Goal: Task Accomplishment & Management: Complete application form

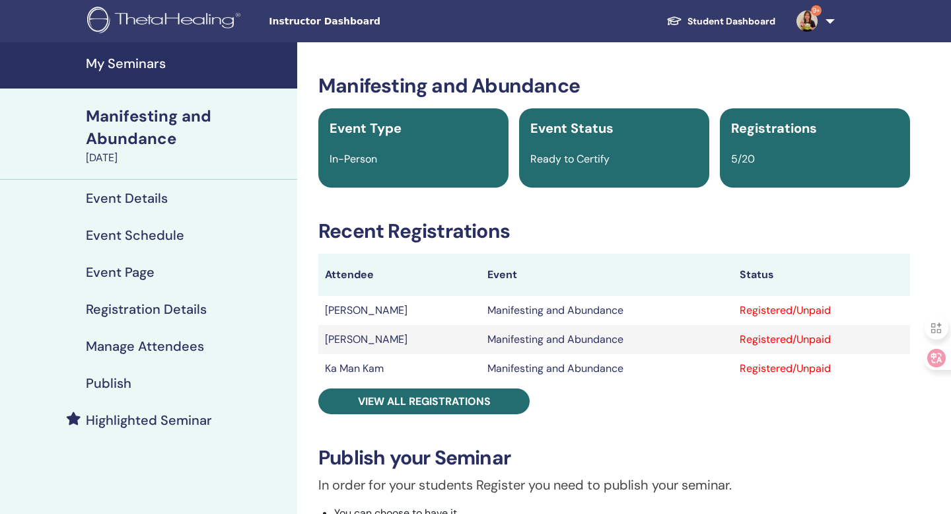
click at [159, 70] on h4 "My Seminars" at bounding box center [187, 63] width 203 height 16
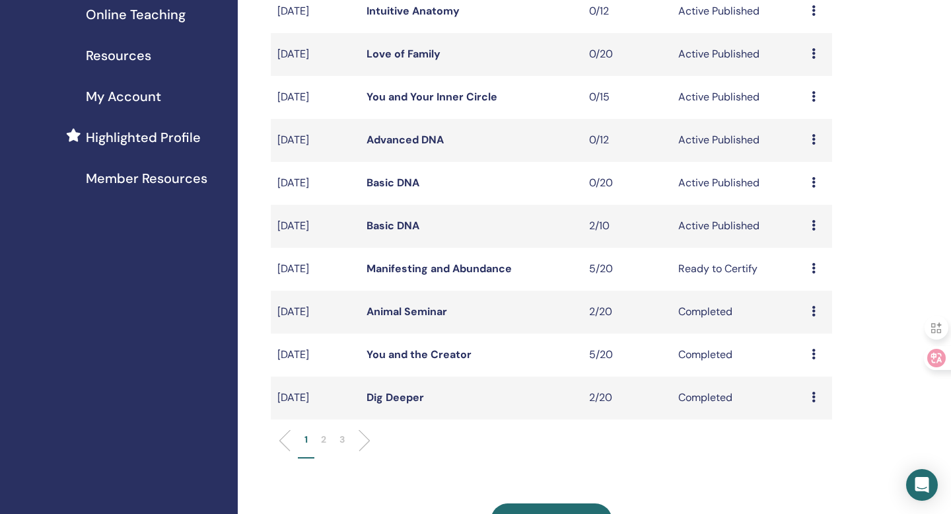
scroll to position [266, 0]
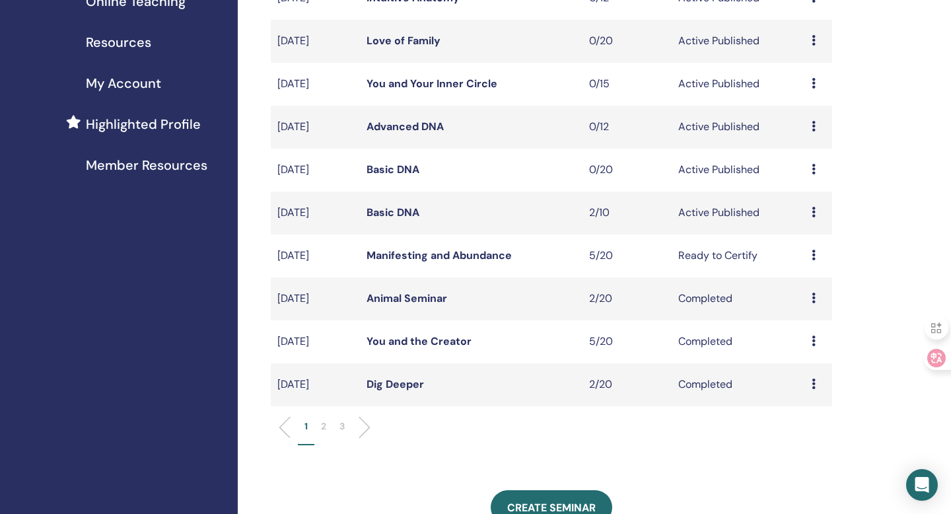
click at [477, 255] on link "Manifesting and Abundance" at bounding box center [438, 255] width 145 height 14
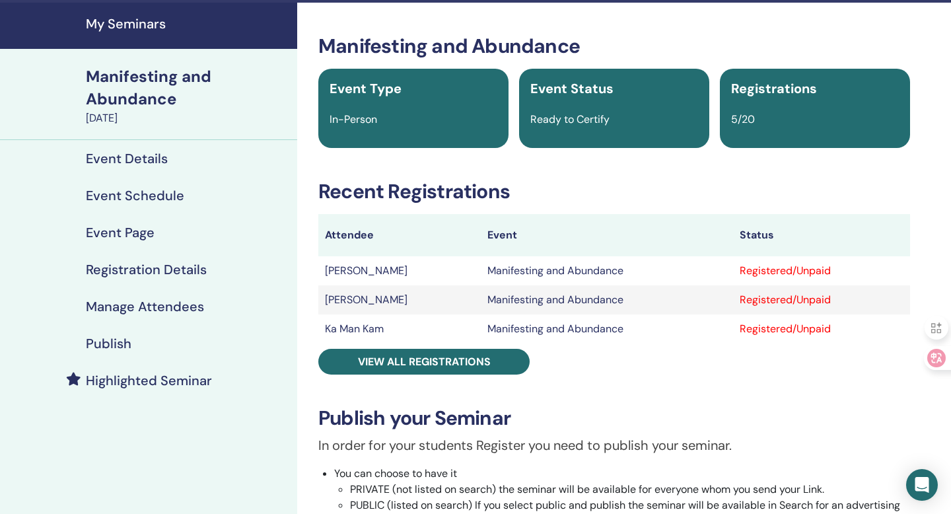
scroll to position [61, 0]
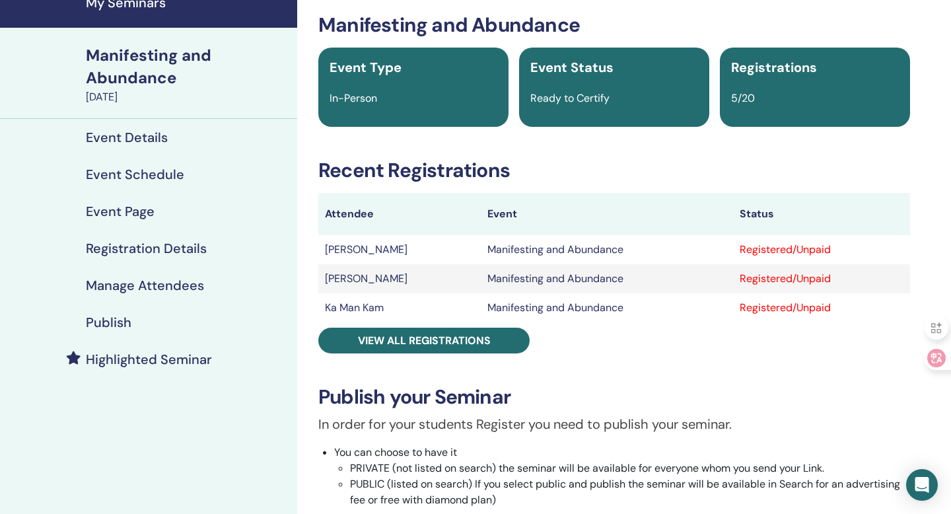
click at [135, 218] on h4 "Event Page" at bounding box center [120, 211] width 69 height 16
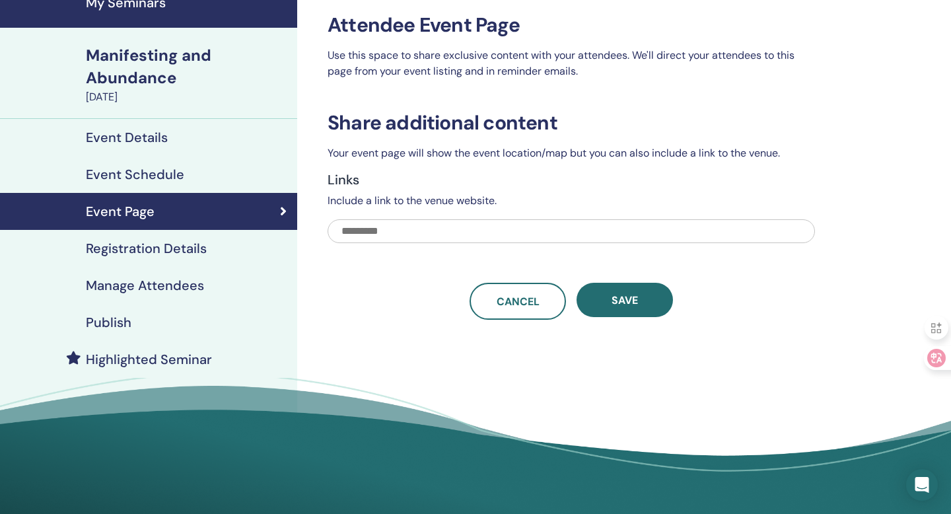
click at [169, 246] on h4 "Registration Details" at bounding box center [146, 248] width 121 height 16
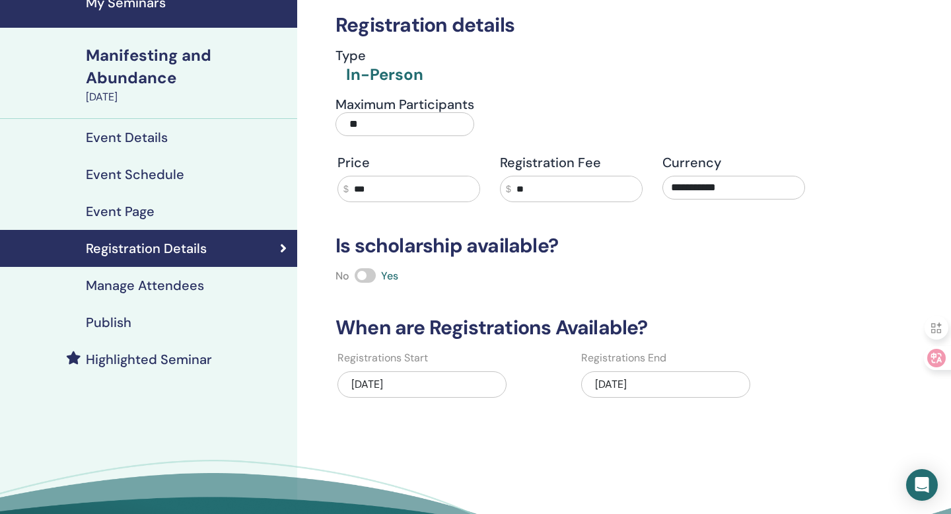
click at [627, 384] on div "09/14/2025" at bounding box center [665, 384] width 169 height 26
click at [628, 385] on div "09/14/2025" at bounding box center [665, 384] width 169 height 26
click at [677, 386] on div "09/14/2025" at bounding box center [665, 384] width 169 height 26
click at [605, 382] on div "09/14/2025" at bounding box center [665, 384] width 169 height 26
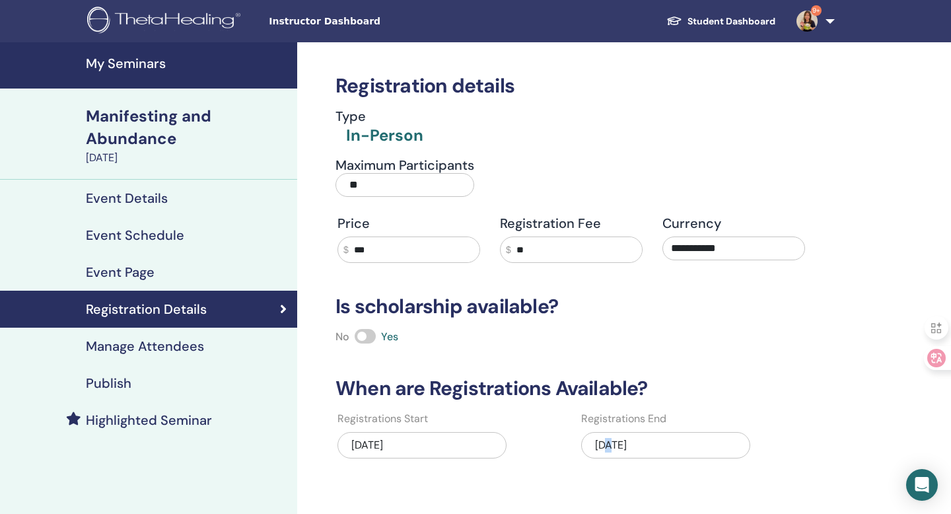
click at [165, 343] on h4 "Manage Attendees" at bounding box center [145, 346] width 118 height 16
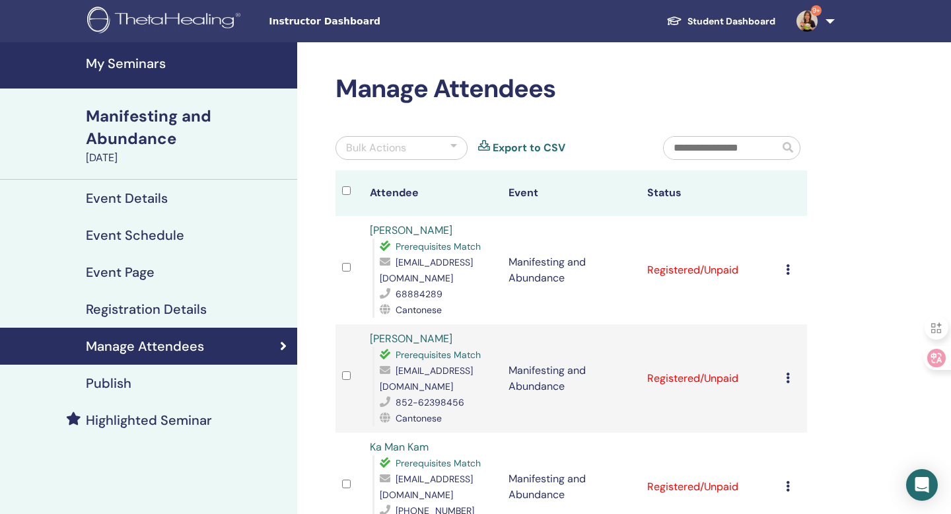
click at [786, 264] on icon at bounding box center [788, 269] width 4 height 11
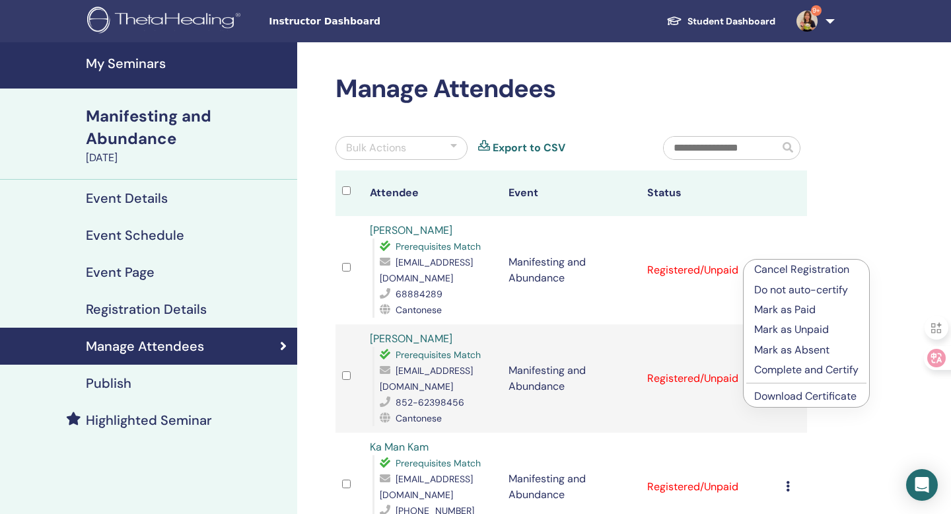
click at [805, 372] on p "Complete and Certify" at bounding box center [806, 370] width 104 height 16
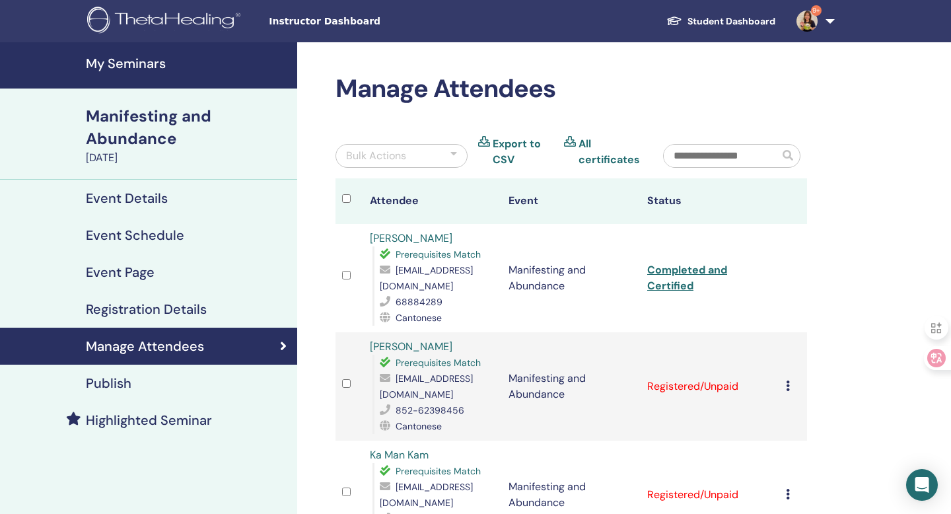
click at [789, 380] on icon at bounding box center [788, 385] width 4 height 11
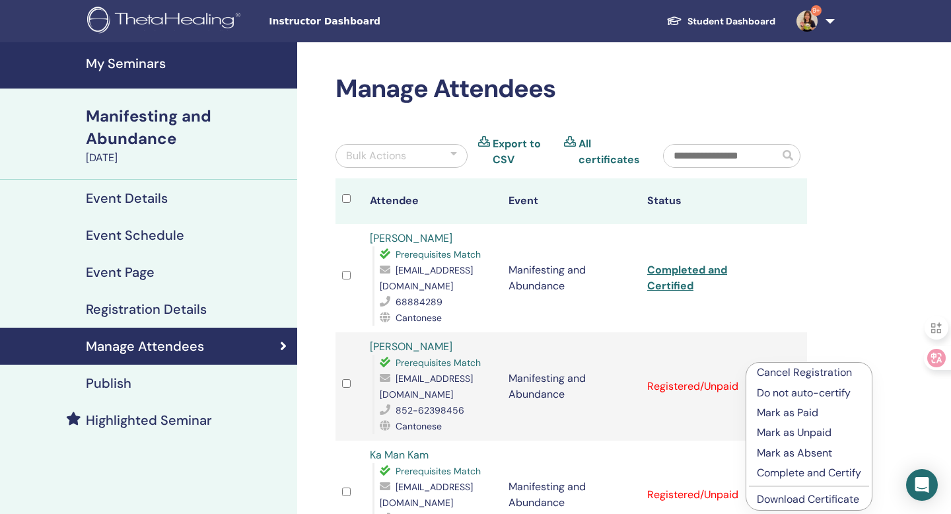
click at [787, 477] on p "Complete and Certify" at bounding box center [808, 473] width 104 height 16
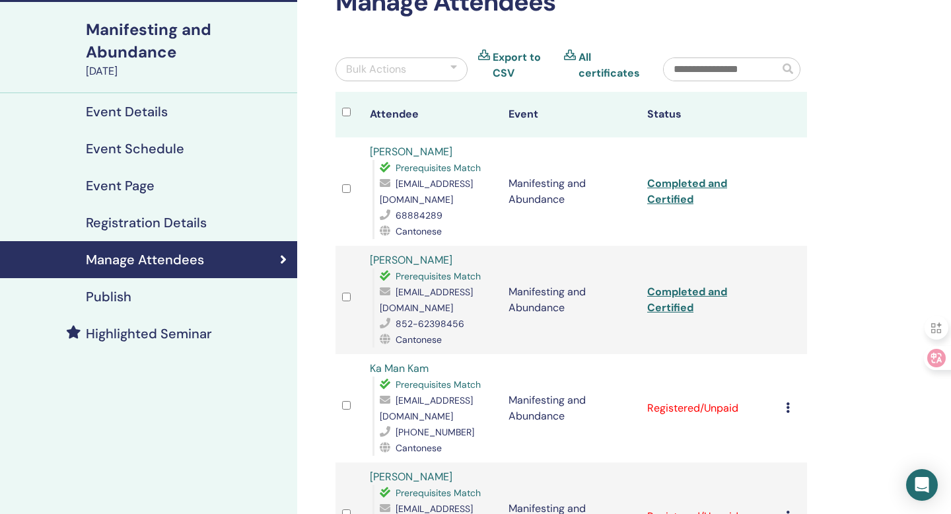
scroll to position [93, 0]
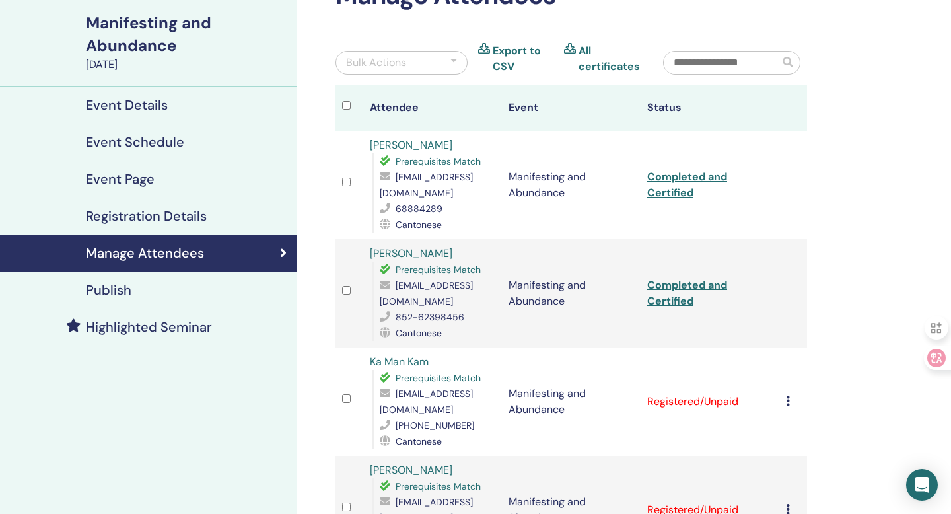
click at [788, 395] on icon at bounding box center [788, 400] width 4 height 11
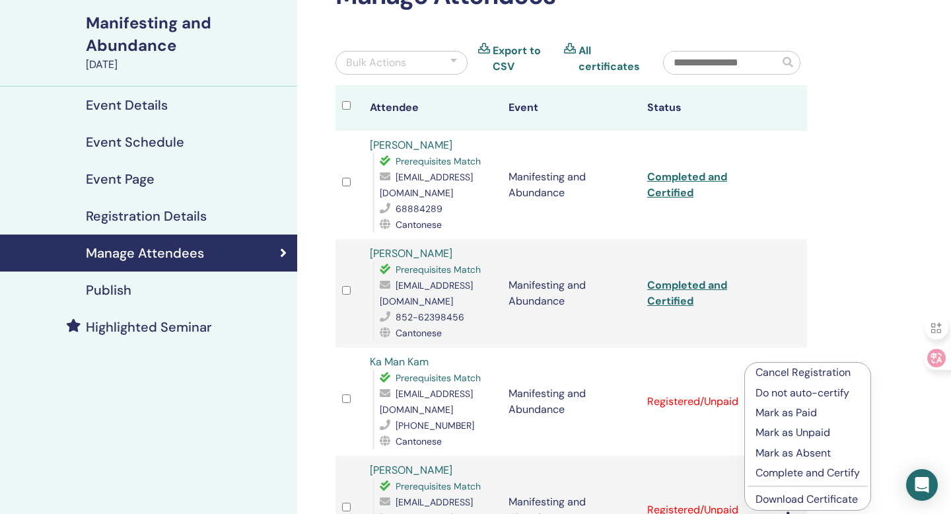
click at [781, 469] on p "Complete and Certify" at bounding box center [807, 473] width 104 height 16
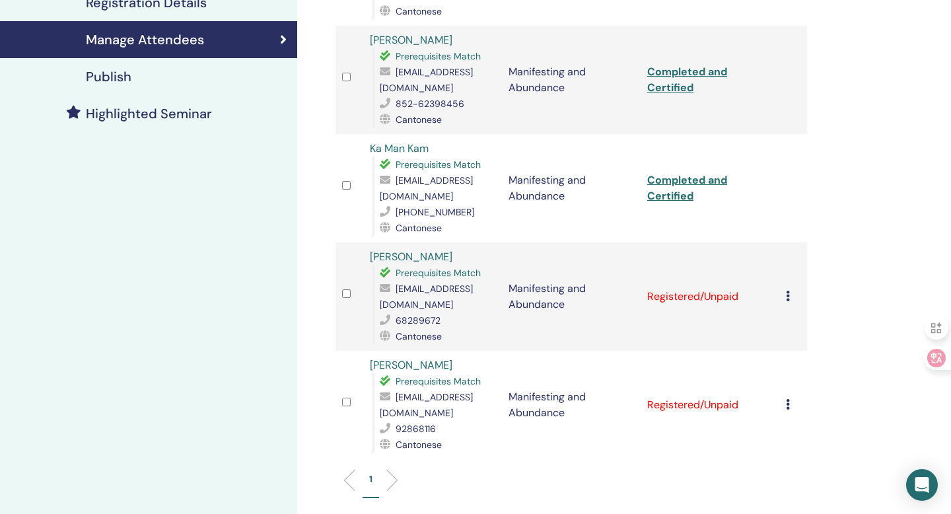
scroll to position [329, 0]
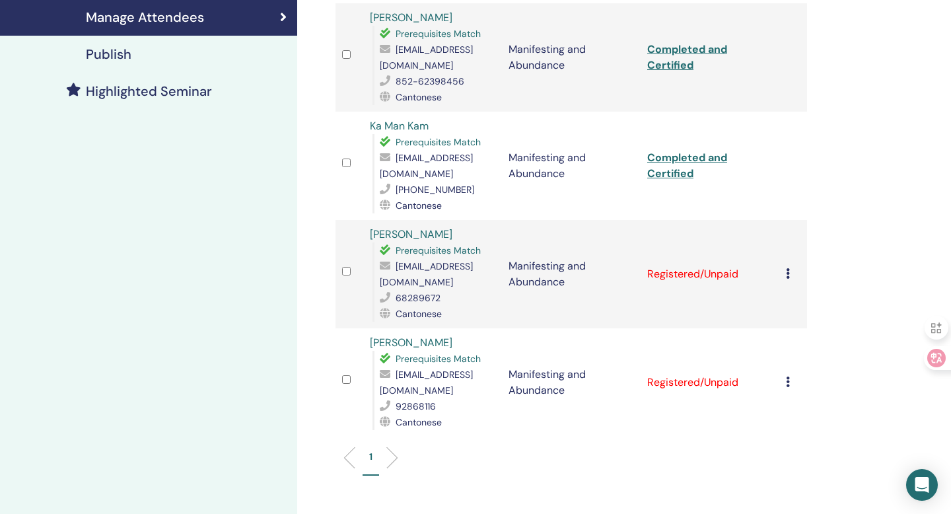
click at [789, 268] on icon at bounding box center [788, 273] width 4 height 11
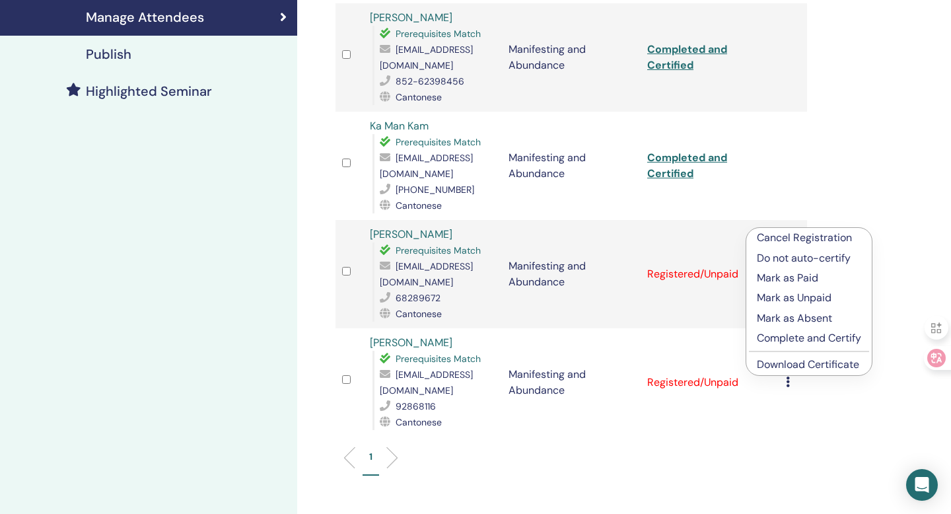
click at [781, 339] on p "Complete and Certify" at bounding box center [808, 338] width 104 height 16
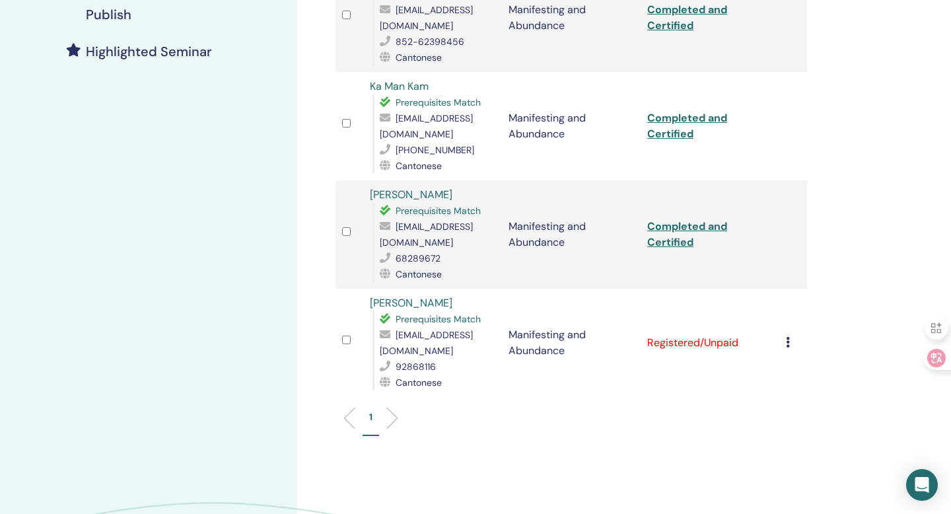
scroll to position [370, 0]
click at [787, 335] on icon at bounding box center [788, 340] width 4 height 11
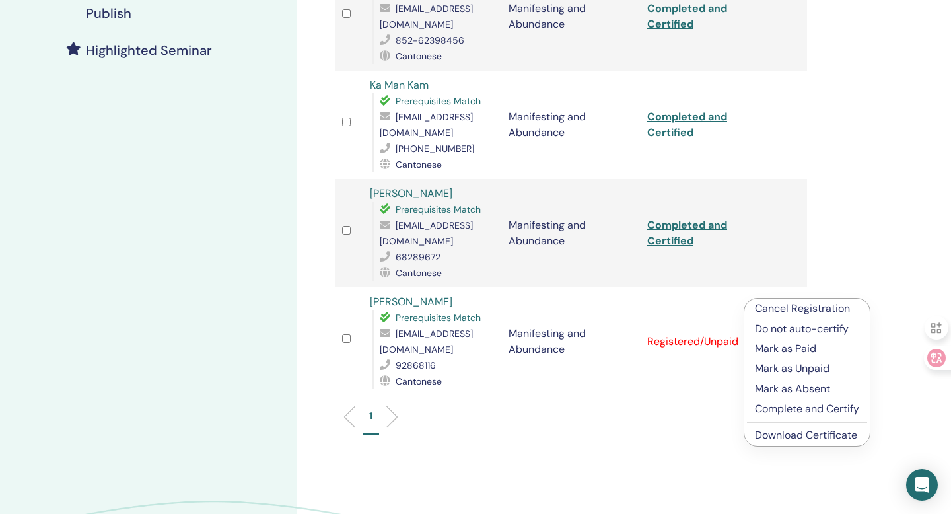
click at [774, 410] on p "Complete and Certify" at bounding box center [807, 409] width 104 height 16
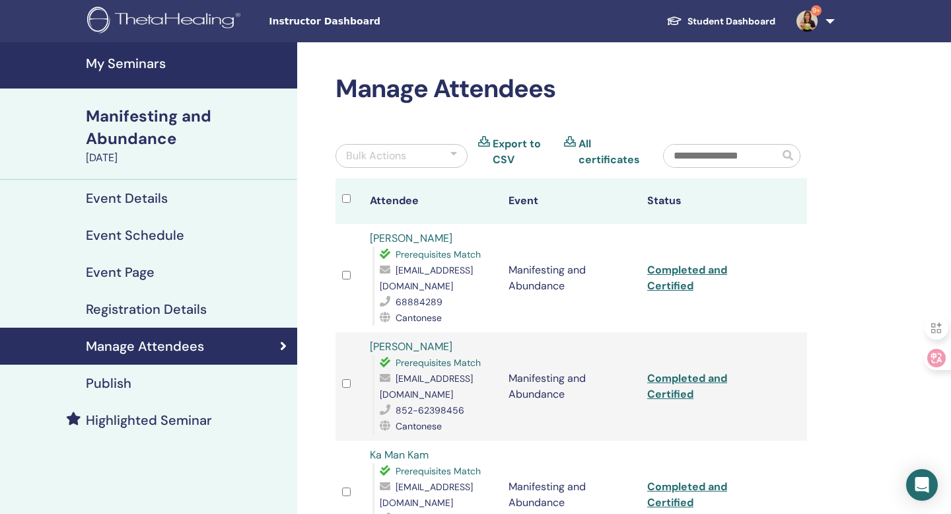
click at [145, 62] on h4 "My Seminars" at bounding box center [187, 63] width 203 height 16
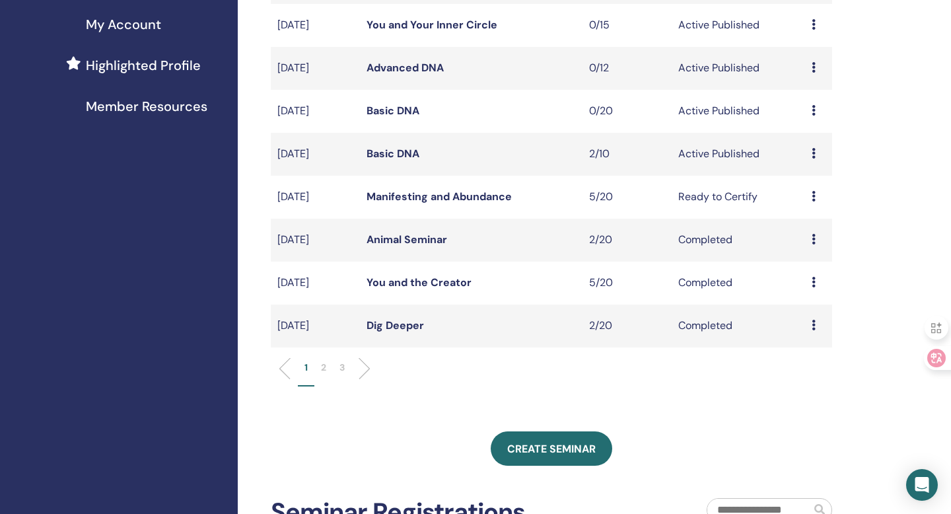
scroll to position [329, 0]
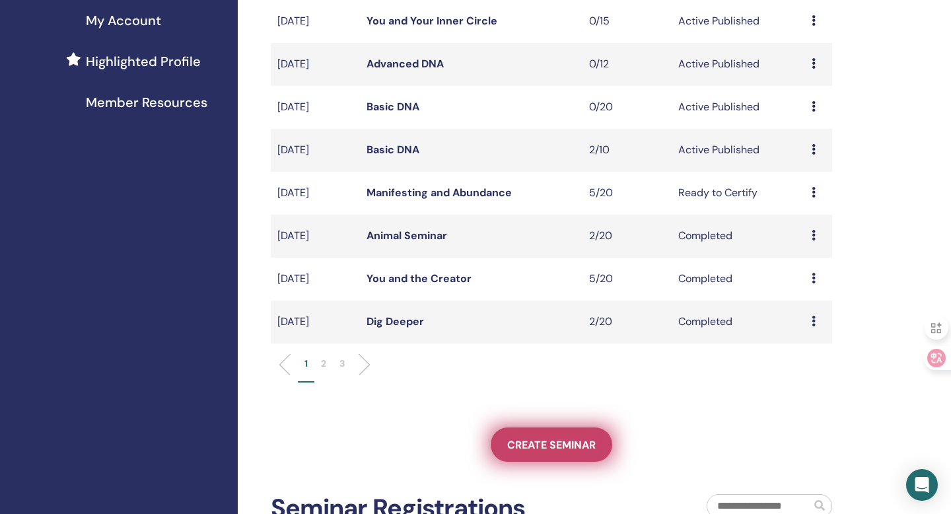
click at [556, 439] on span "Create seminar" at bounding box center [551, 445] width 88 height 14
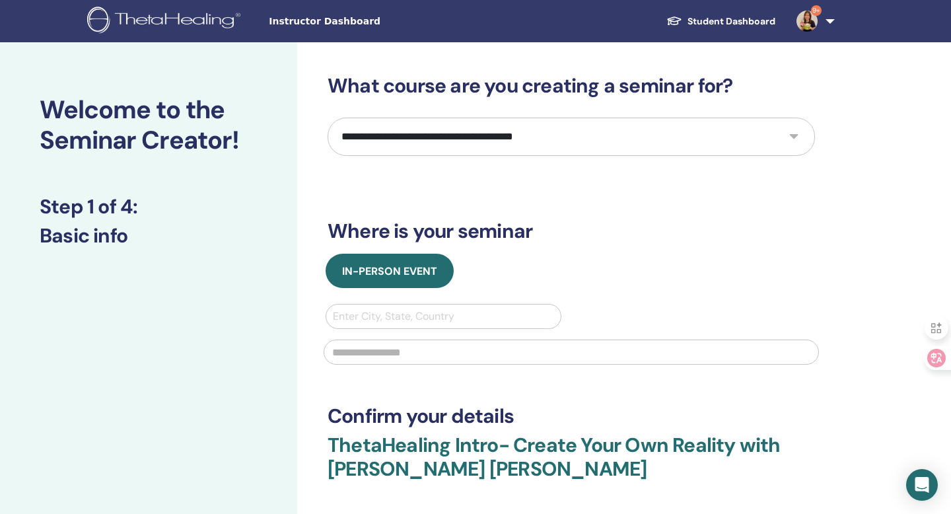
click at [455, 143] on select "**********" at bounding box center [570, 137] width 487 height 38
select select "*"
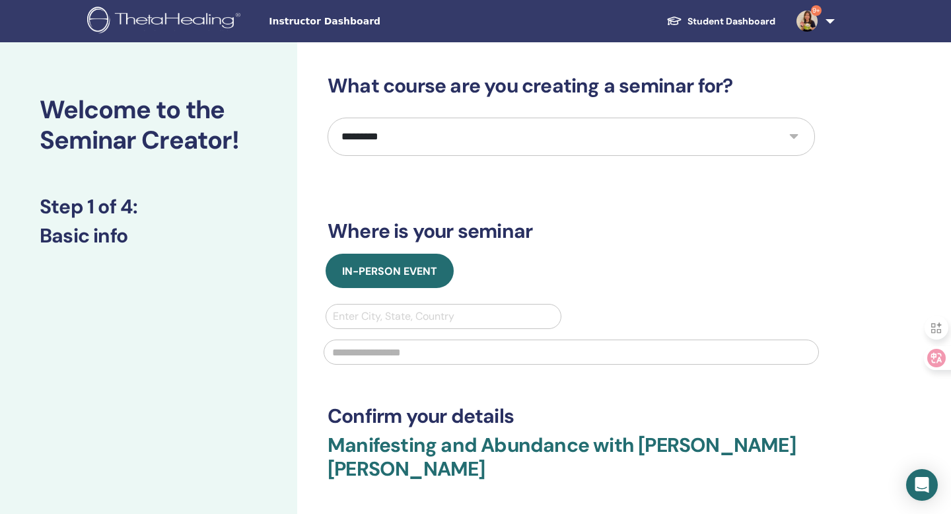
click at [395, 312] on div at bounding box center [443, 316] width 221 height 18
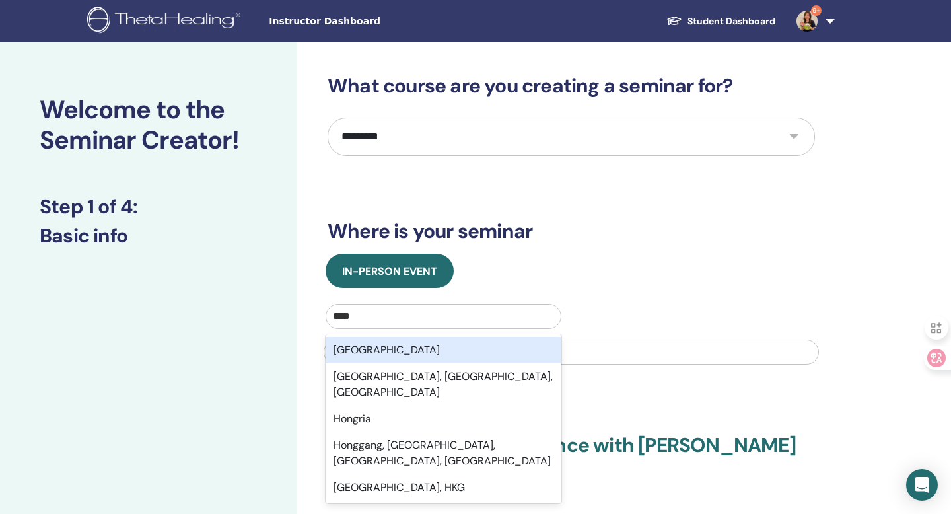
type input "****"
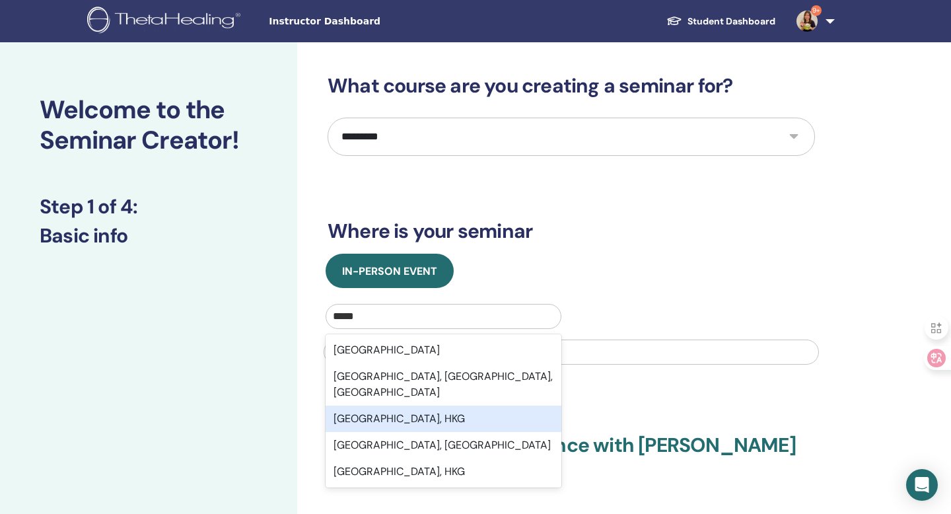
click at [391, 405] on div "[GEOGRAPHIC_DATA], HKG" at bounding box center [443, 418] width 236 height 26
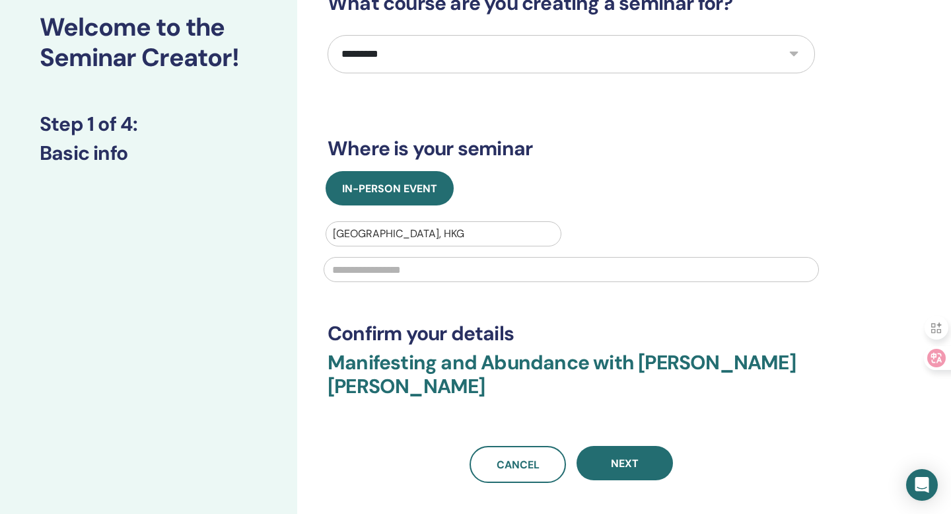
scroll to position [103, 0]
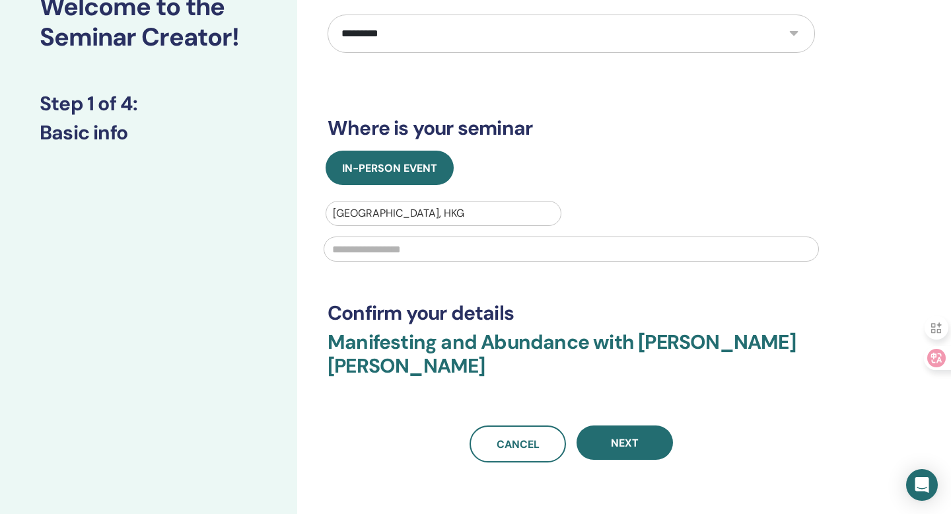
click at [387, 250] on input "text" at bounding box center [570, 248] width 495 height 25
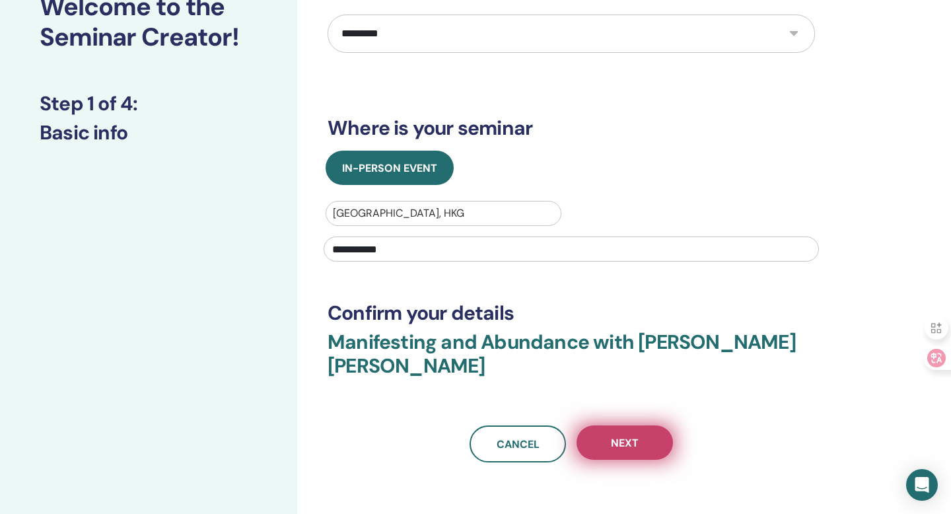
type input "**********"
click at [647, 426] on button "Next" at bounding box center [624, 442] width 96 height 34
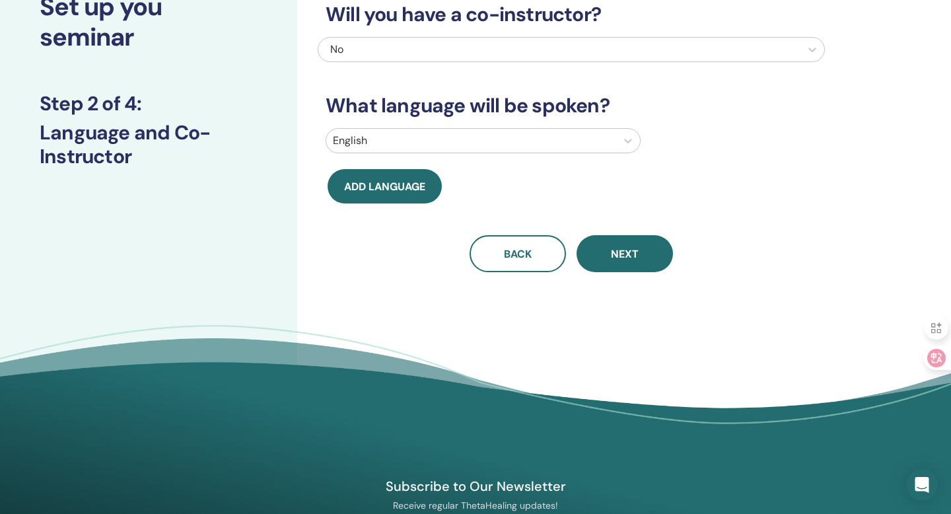
click at [565, 129] on div "English" at bounding box center [471, 141] width 290 height 24
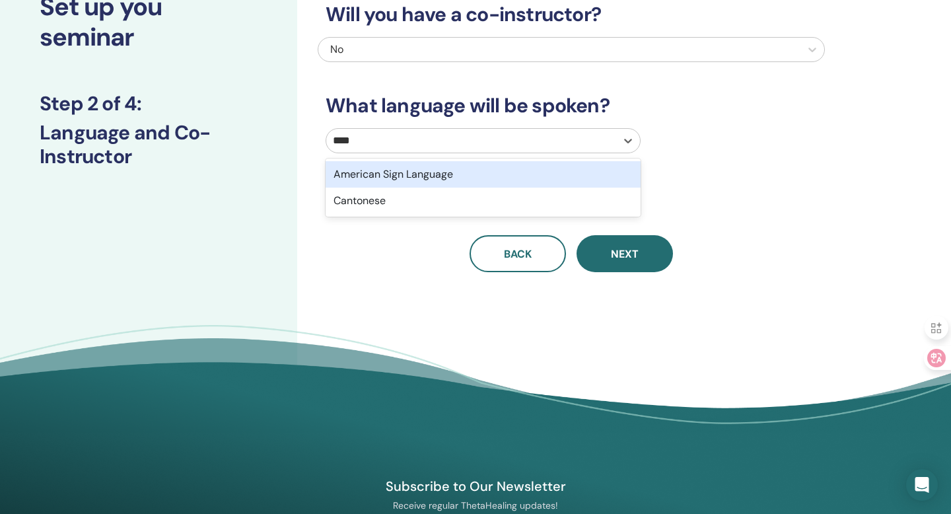
type input "*****"
click at [521, 168] on div "Cantonese" at bounding box center [482, 174] width 315 height 26
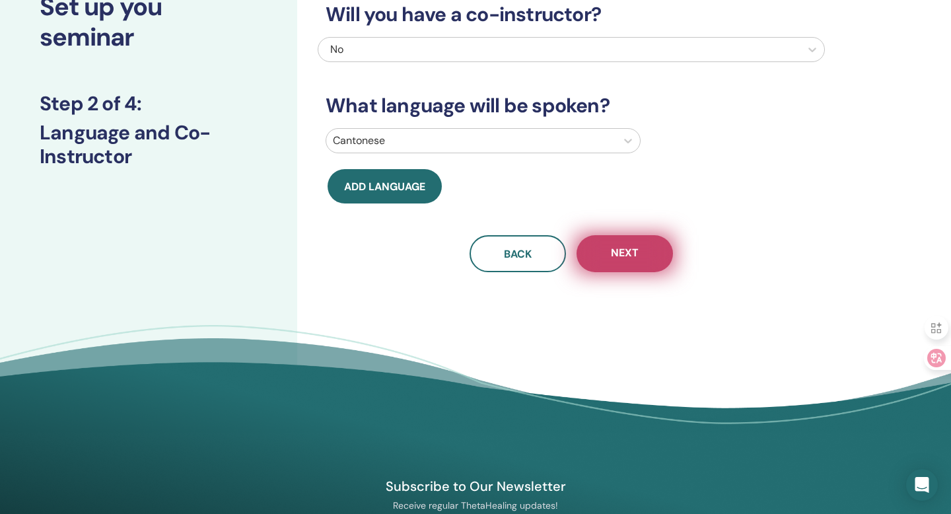
click at [620, 258] on span "Next" at bounding box center [625, 254] width 28 height 17
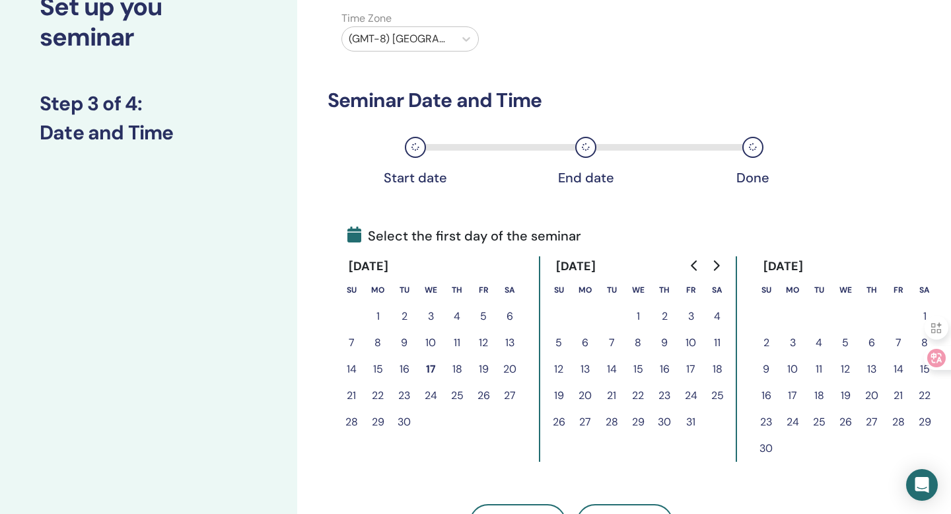
scroll to position [71, 0]
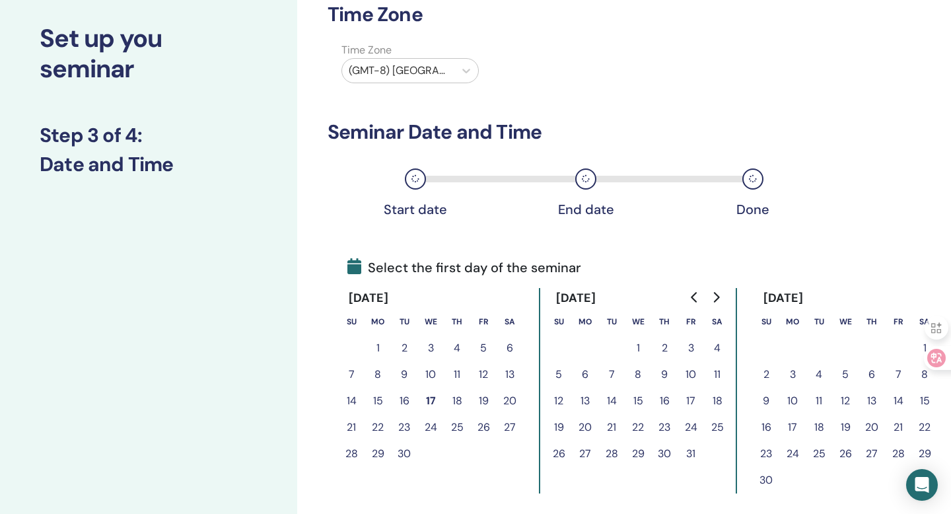
click at [436, 71] on div at bounding box center [398, 70] width 99 height 18
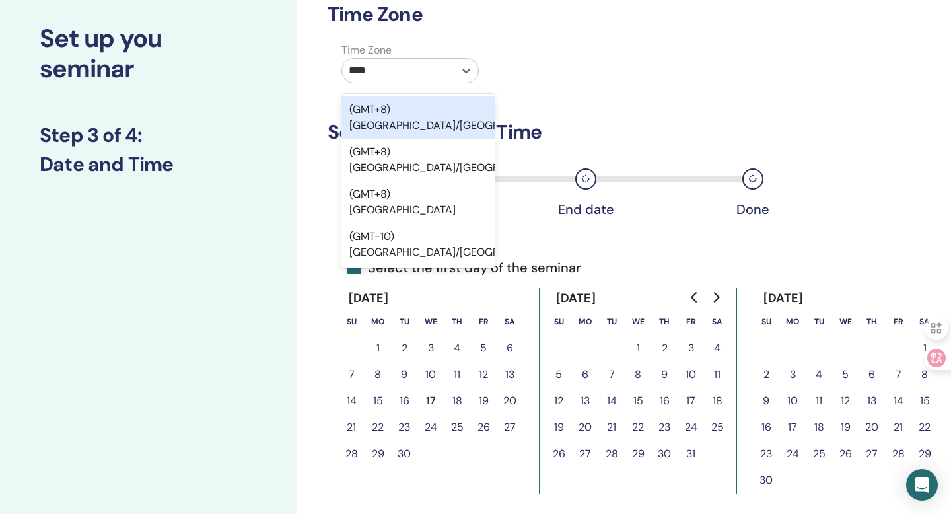
type input "****"
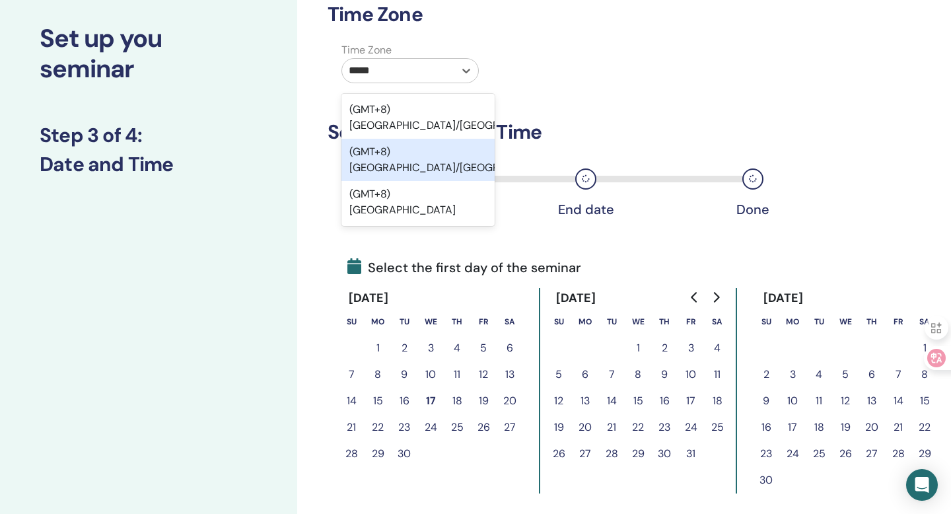
click at [436, 139] on div "(GMT+8) Asia/Hong Kong" at bounding box center [417, 160] width 153 height 42
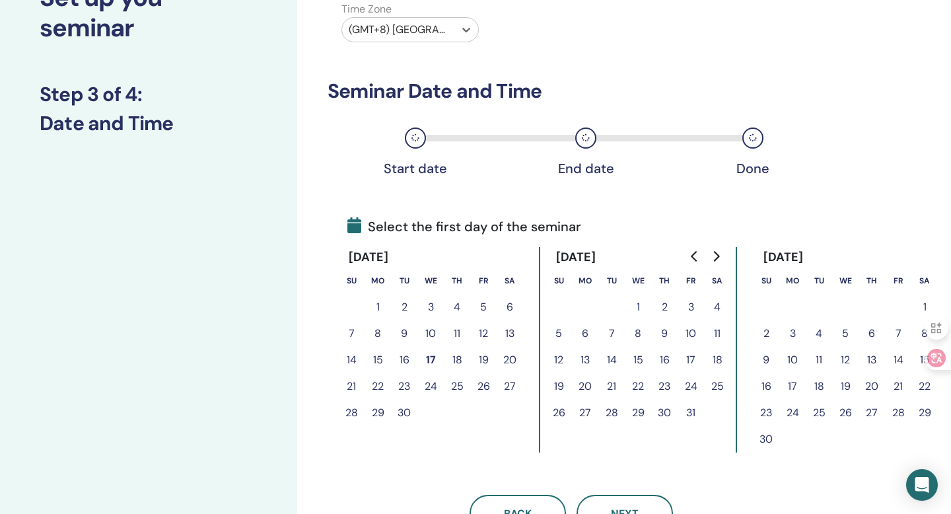
scroll to position [116, 0]
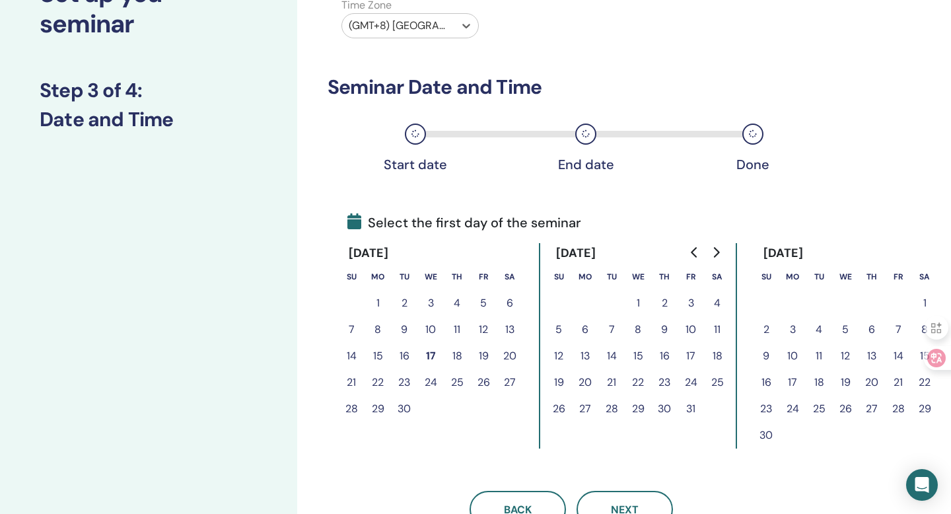
click at [432, 356] on button "17" at bounding box center [430, 356] width 26 height 26
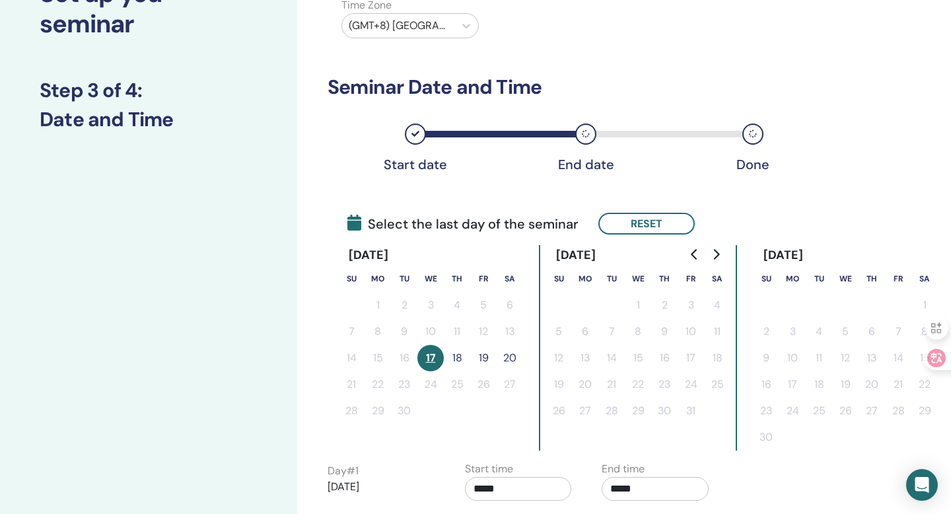
click at [457, 356] on button "18" at bounding box center [457, 358] width 26 height 26
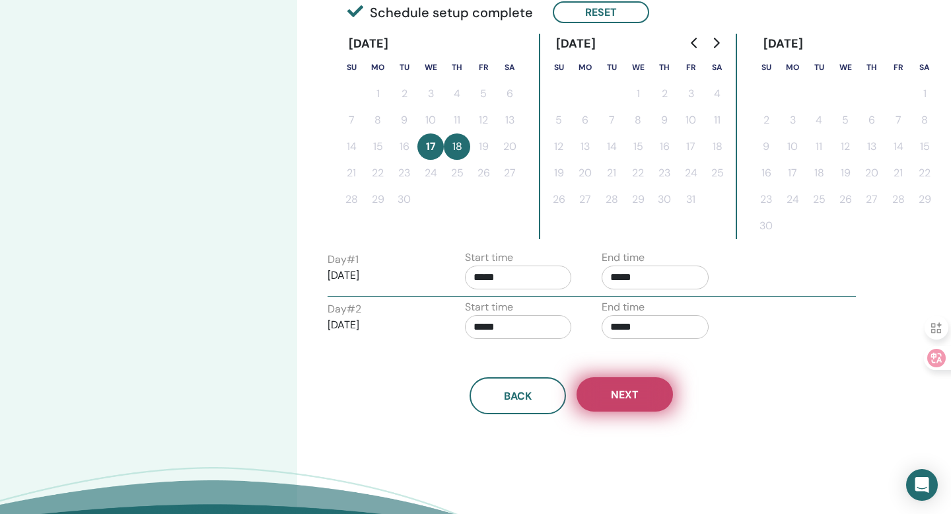
click at [652, 387] on button "Next" at bounding box center [624, 394] width 96 height 34
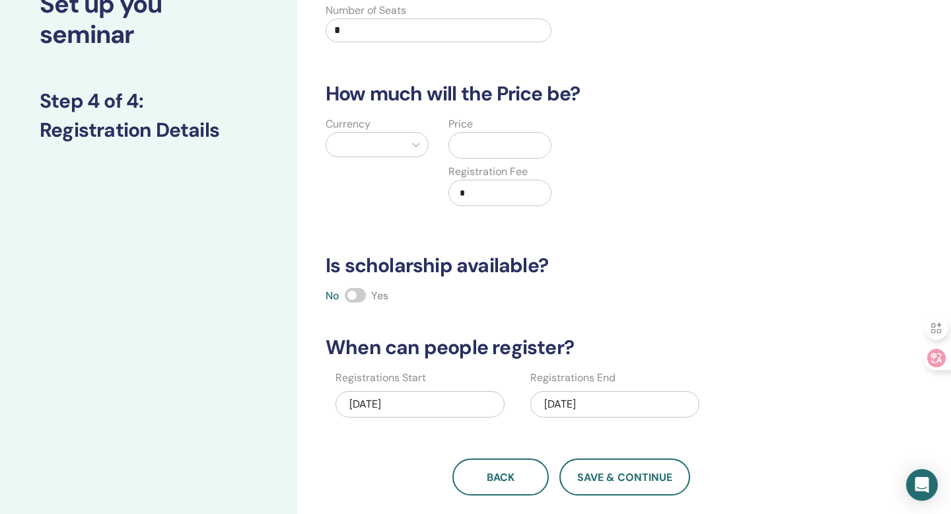
scroll to position [100, 0]
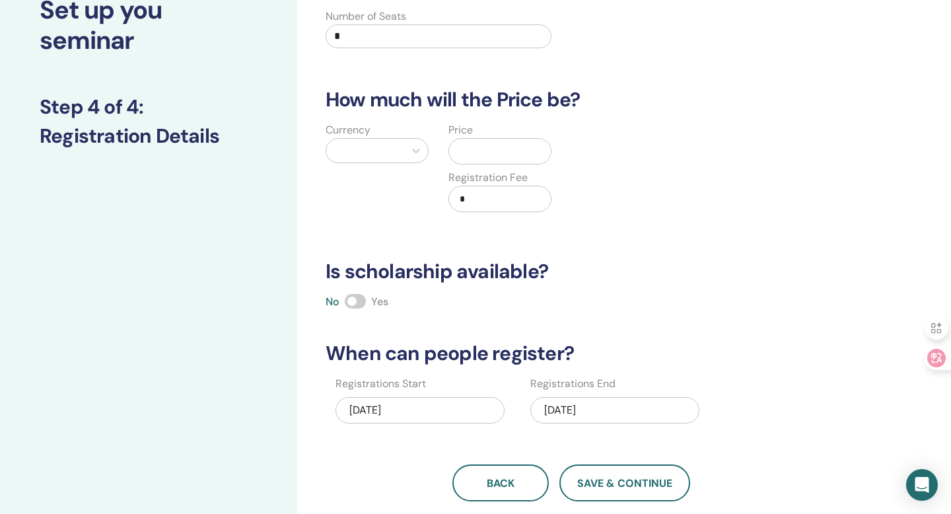
click at [381, 46] on input "*" at bounding box center [438, 36] width 226 height 24
type input "**"
click at [362, 155] on div at bounding box center [365, 150] width 65 height 18
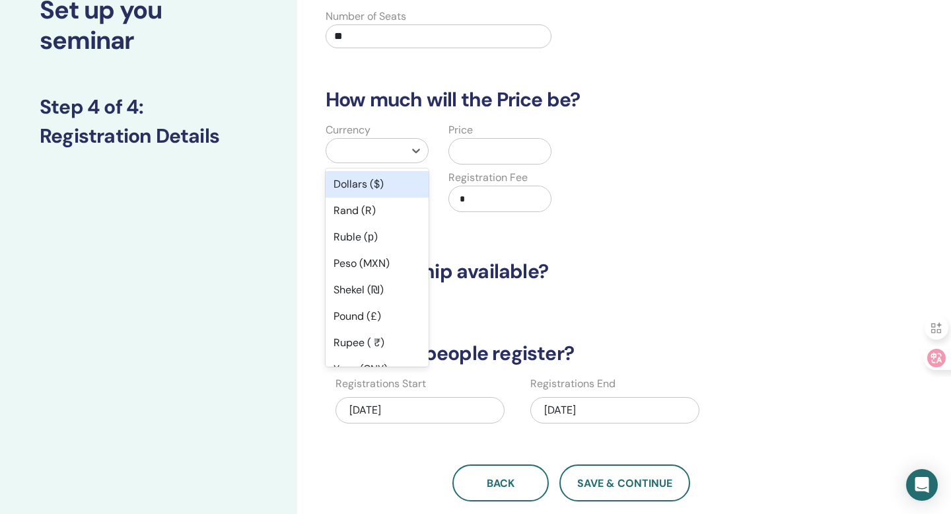
click at [372, 184] on div "Dollars ($)" at bounding box center [376, 184] width 103 height 26
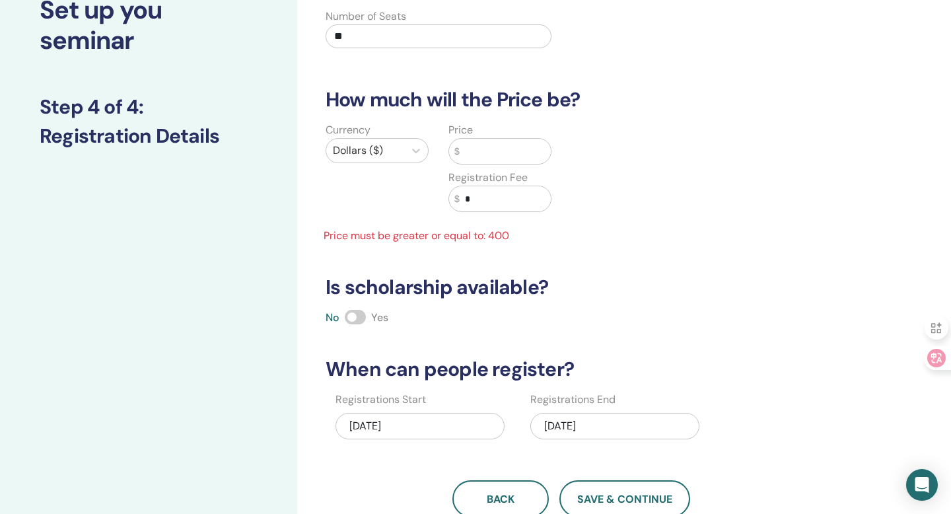
click at [477, 145] on input "text" at bounding box center [504, 151] width 91 height 25
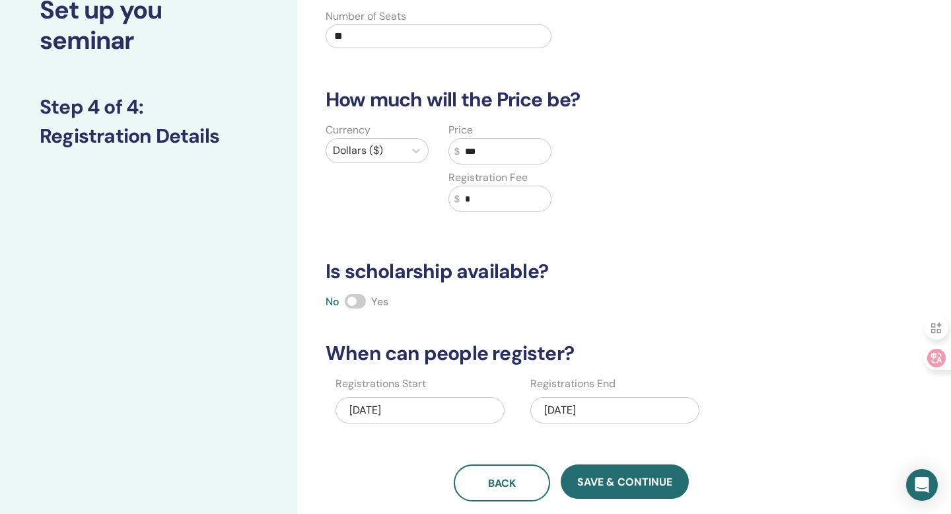
type input "***"
click at [481, 199] on input "*" at bounding box center [504, 198] width 91 height 25
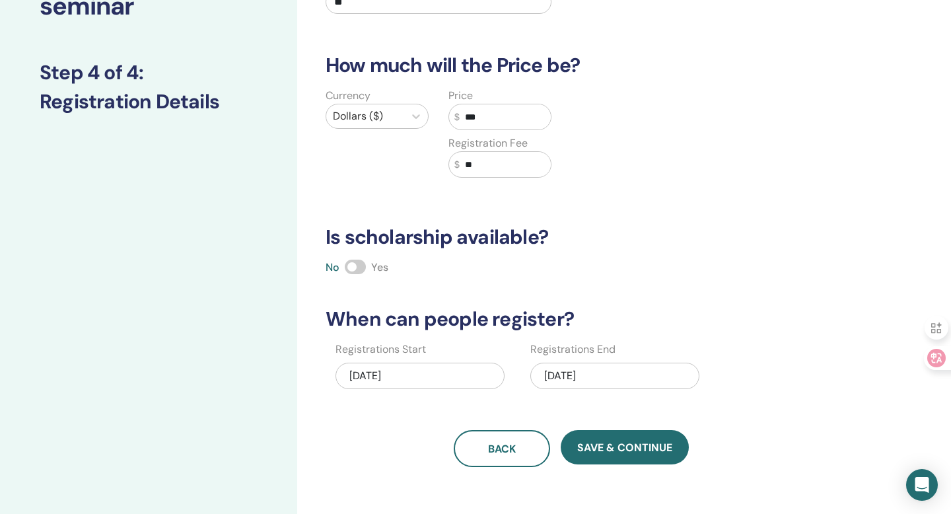
type input "**"
click at [566, 374] on div "09/18/2025" at bounding box center [614, 375] width 169 height 26
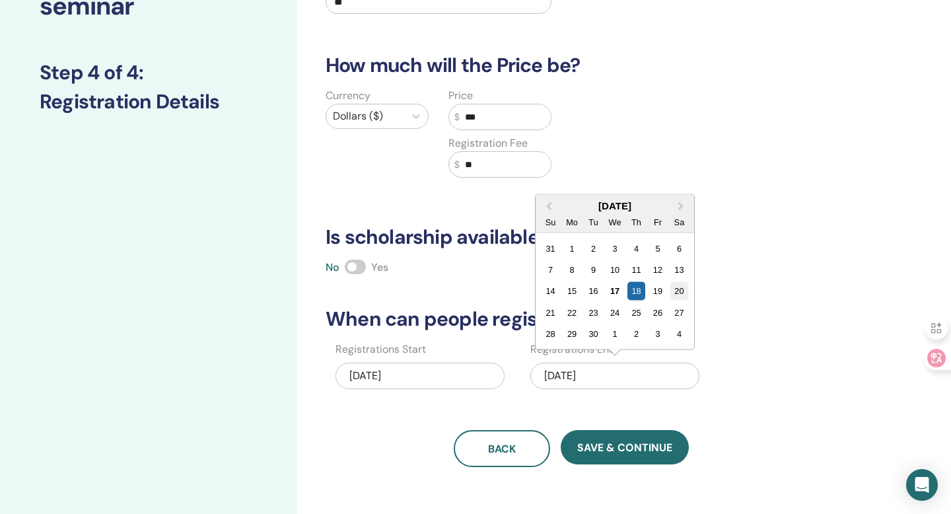
click at [671, 293] on div "20" at bounding box center [679, 291] width 18 height 18
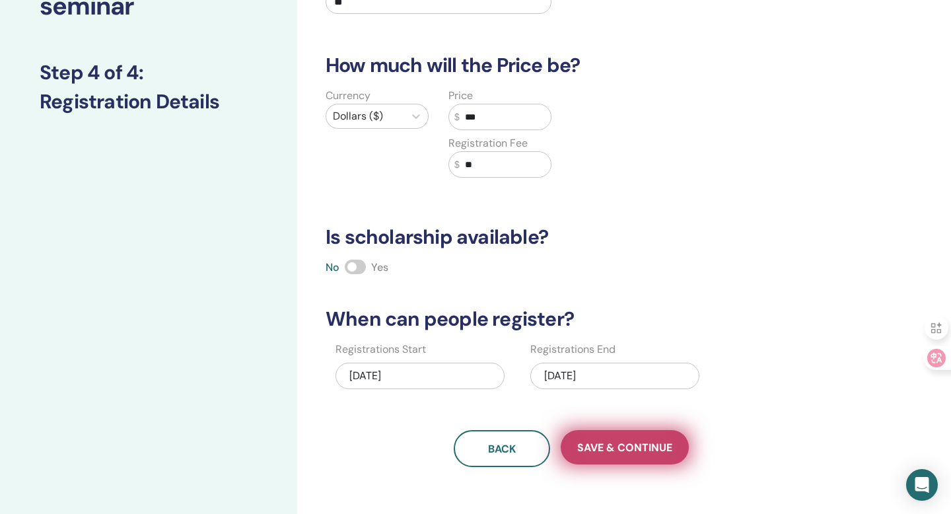
click at [634, 438] on button "Save & Continue" at bounding box center [624, 447] width 128 height 34
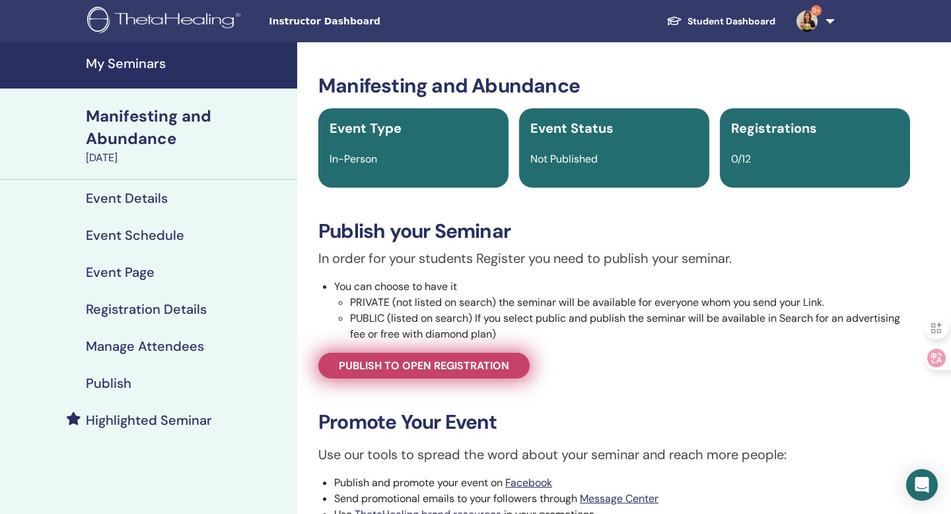
click at [512, 376] on link "Publish to open registration" at bounding box center [423, 366] width 211 height 26
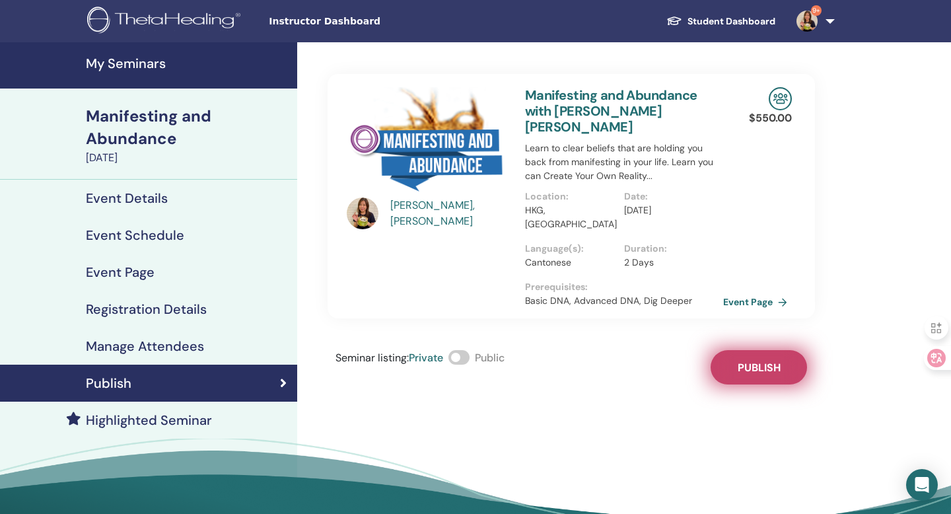
click at [722, 350] on button "Publish" at bounding box center [758, 367] width 96 height 34
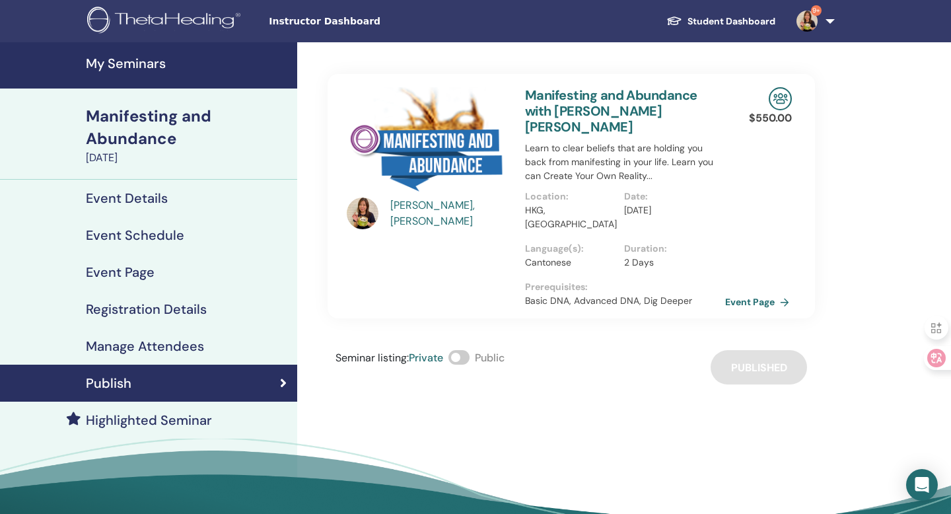
click at [760, 292] on link "Event Page" at bounding box center [759, 302] width 69 height 20
